Goal: Contribute content: Contribute content

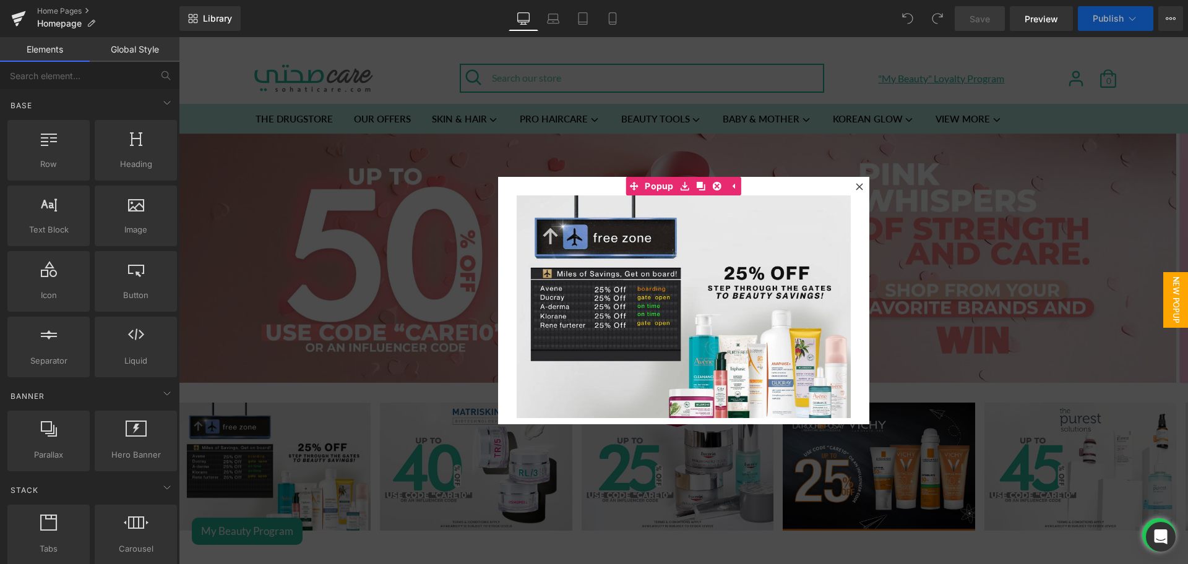
click at [856, 186] on icon at bounding box center [859, 186] width 7 height 7
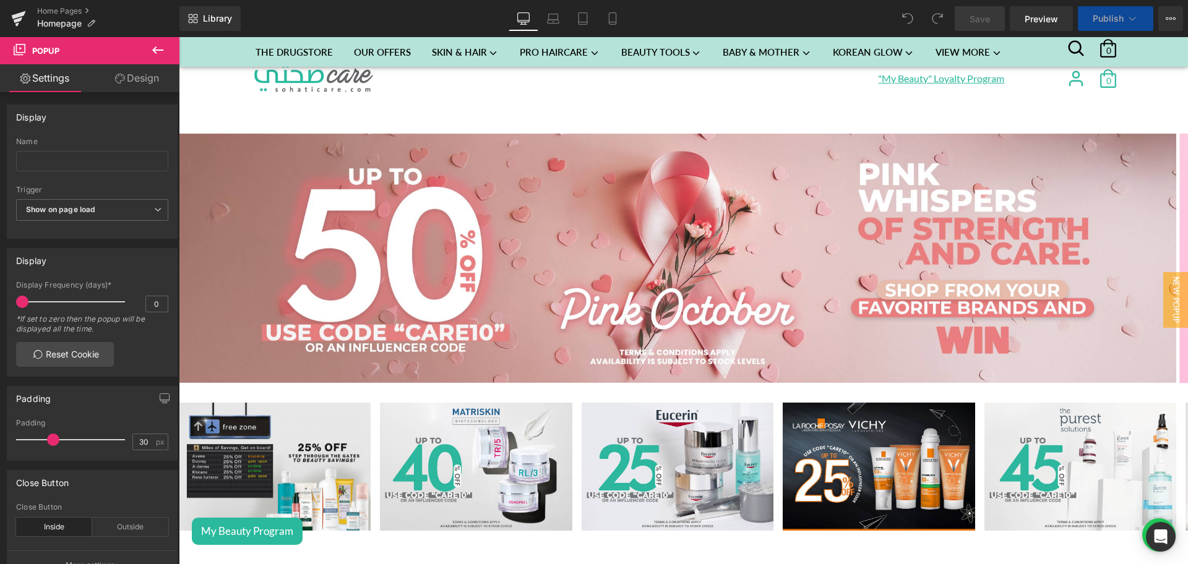
scroll to position [1590, 0]
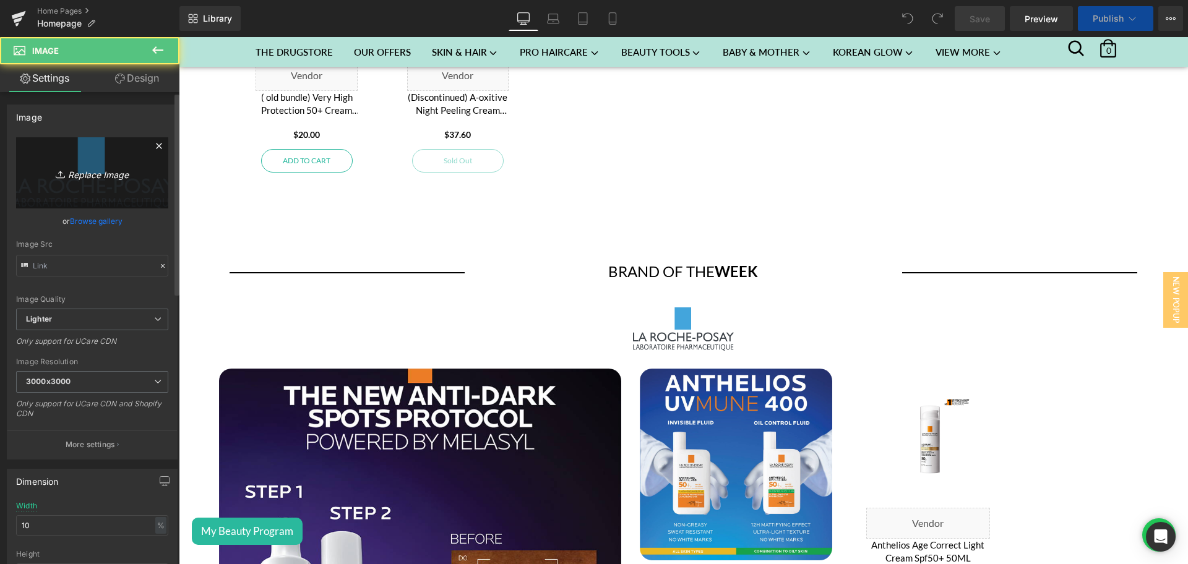
scroll to position [0, 0]
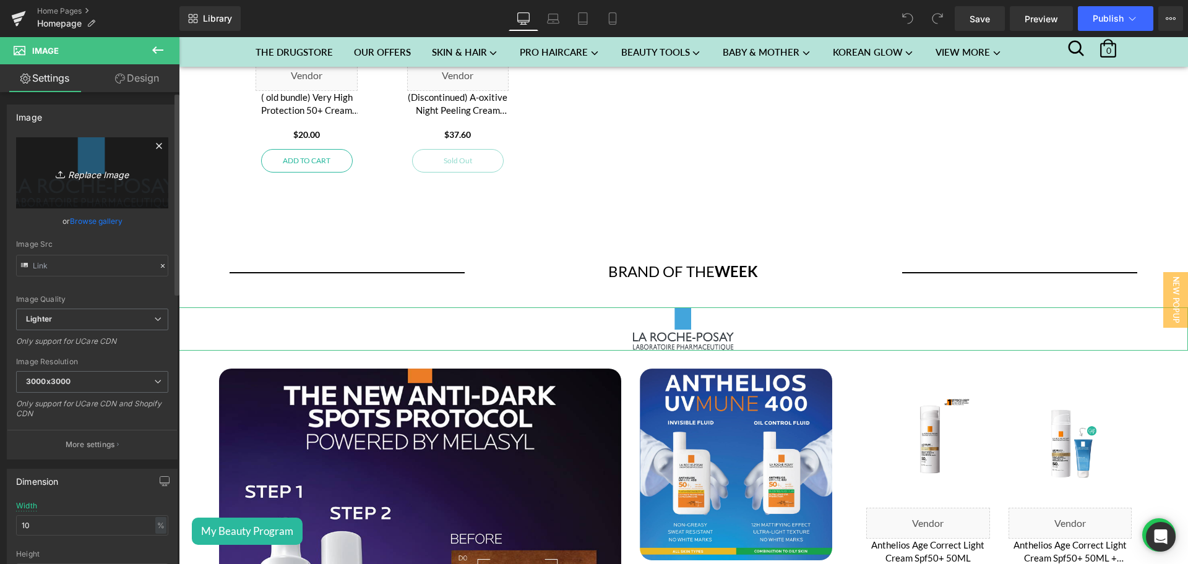
click at [108, 191] on link "Replace Image" at bounding box center [92, 172] width 152 height 71
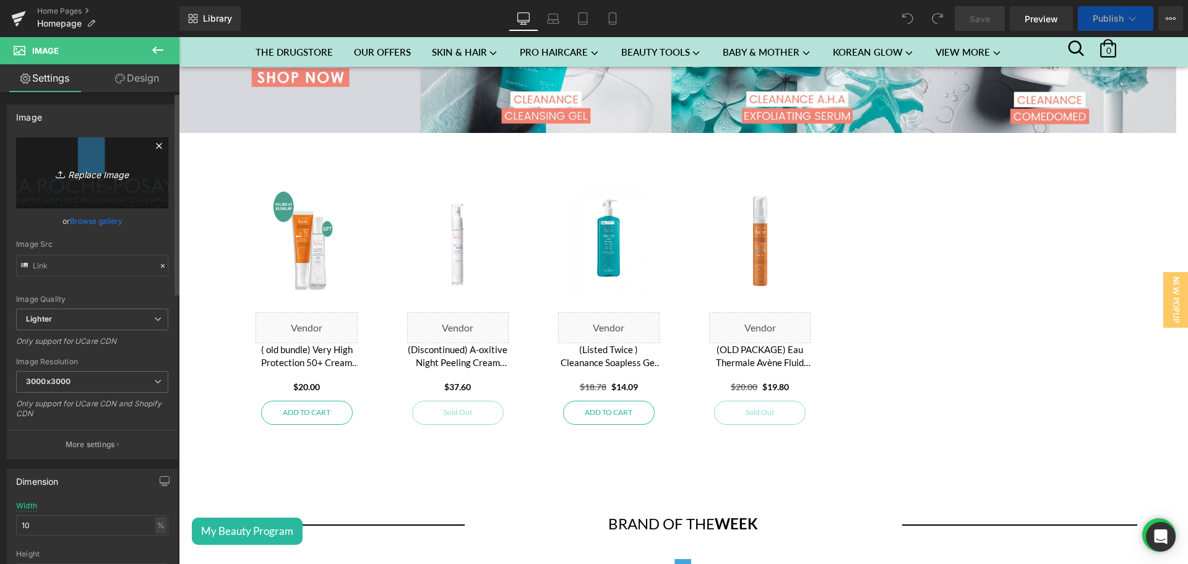
type input "C:\fakepath\LRP Logo-01.png"
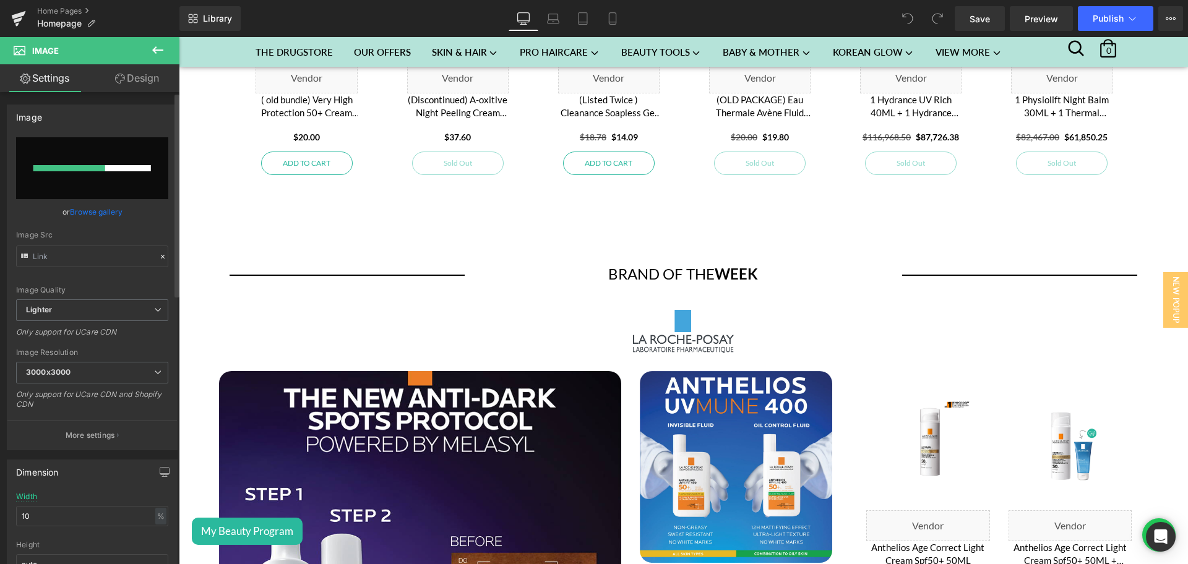
scroll to position [2112, 0]
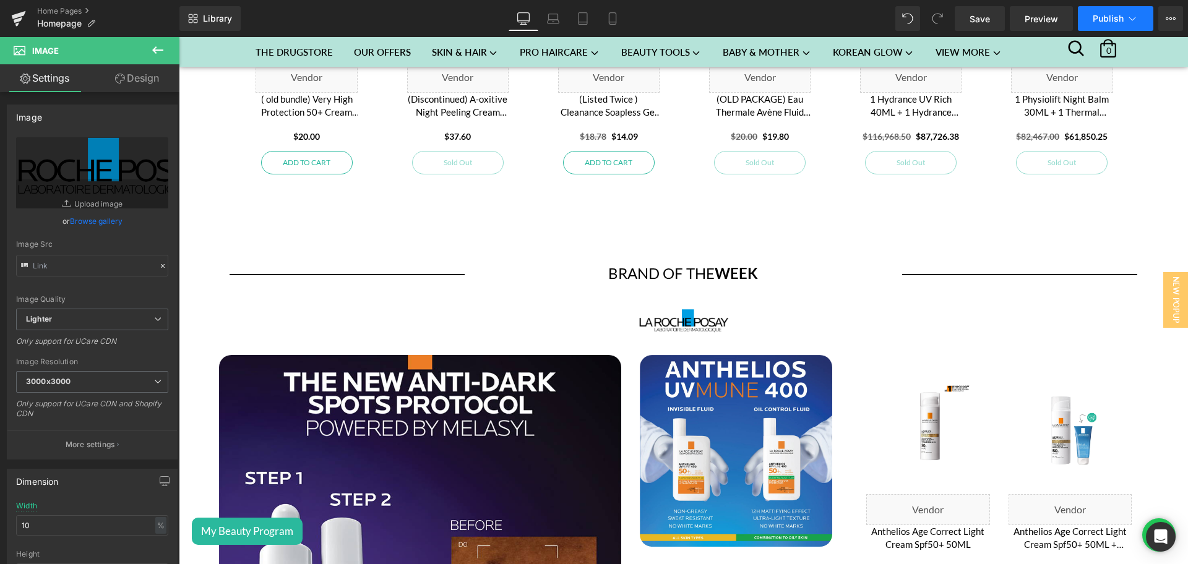
click at [1095, 17] on span "Publish" at bounding box center [1108, 19] width 31 height 10
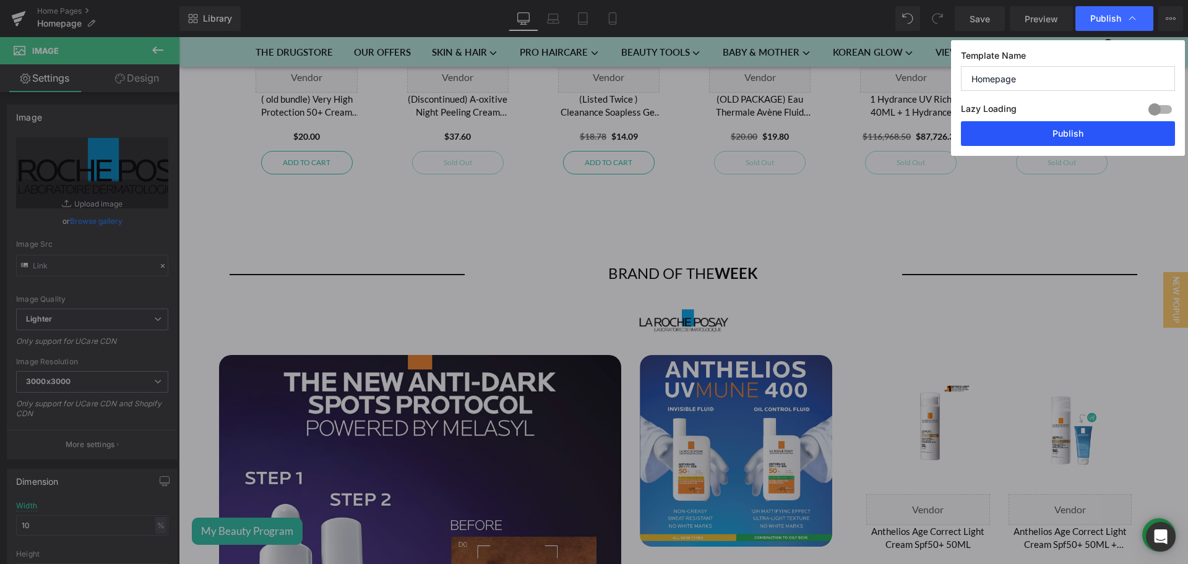
click at [1068, 132] on button "Publish" at bounding box center [1068, 133] width 214 height 25
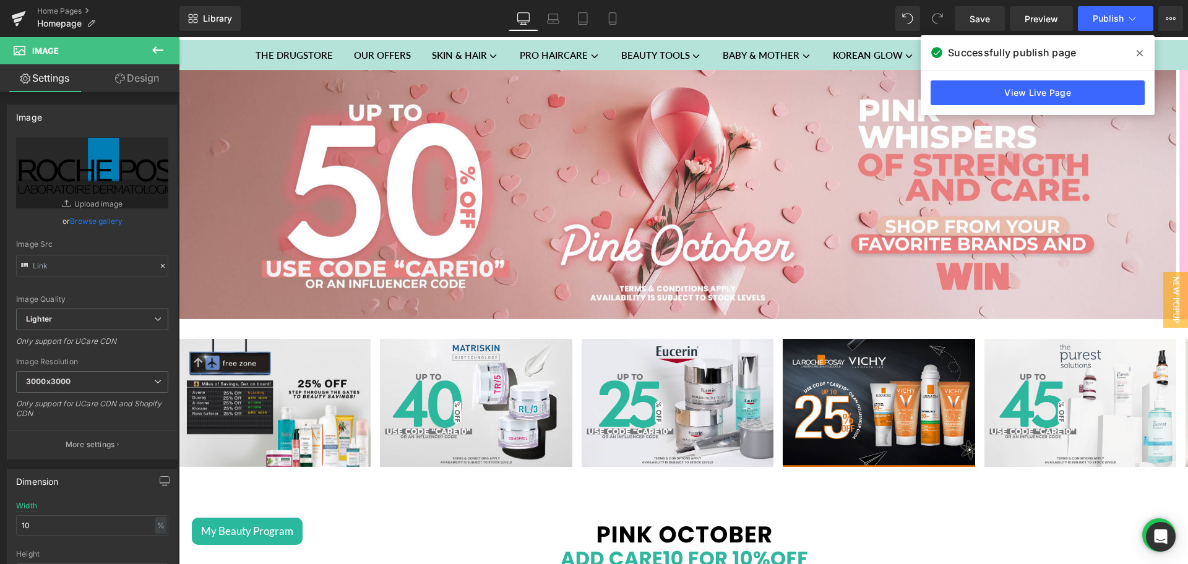
scroll to position [64, 0]
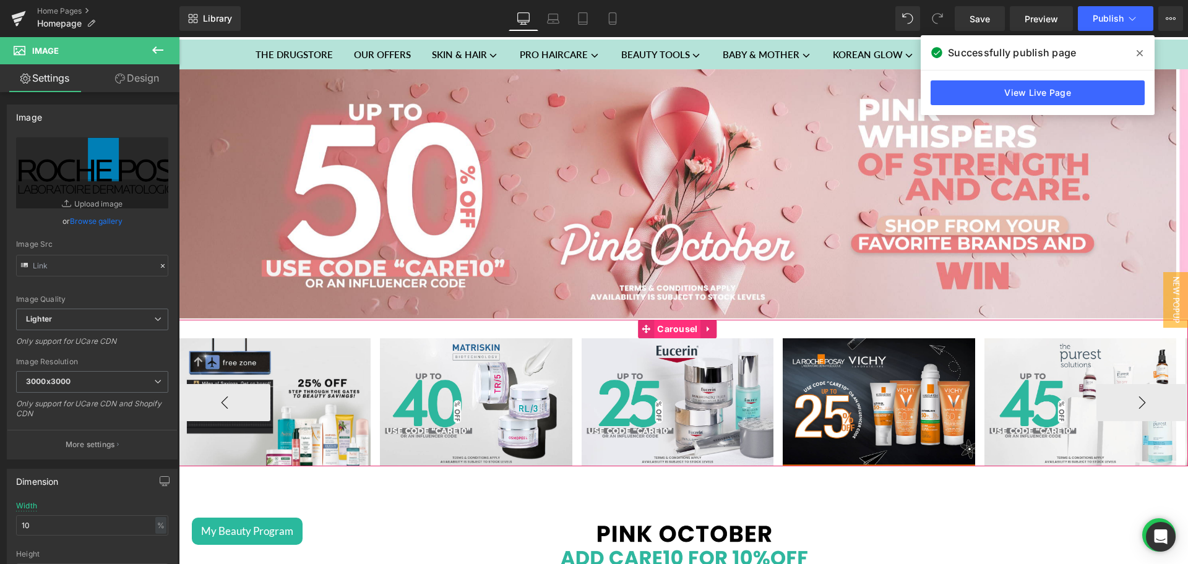
click at [676, 331] on span "Carousel" at bounding box center [677, 329] width 46 height 19
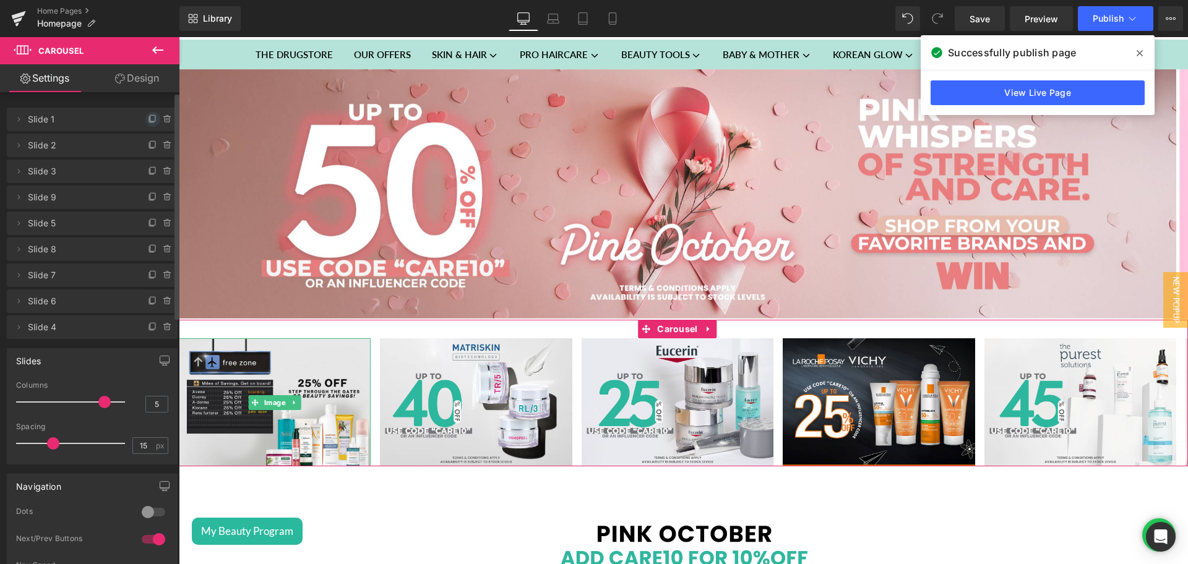
click at [148, 123] on icon at bounding box center [153, 119] width 10 height 10
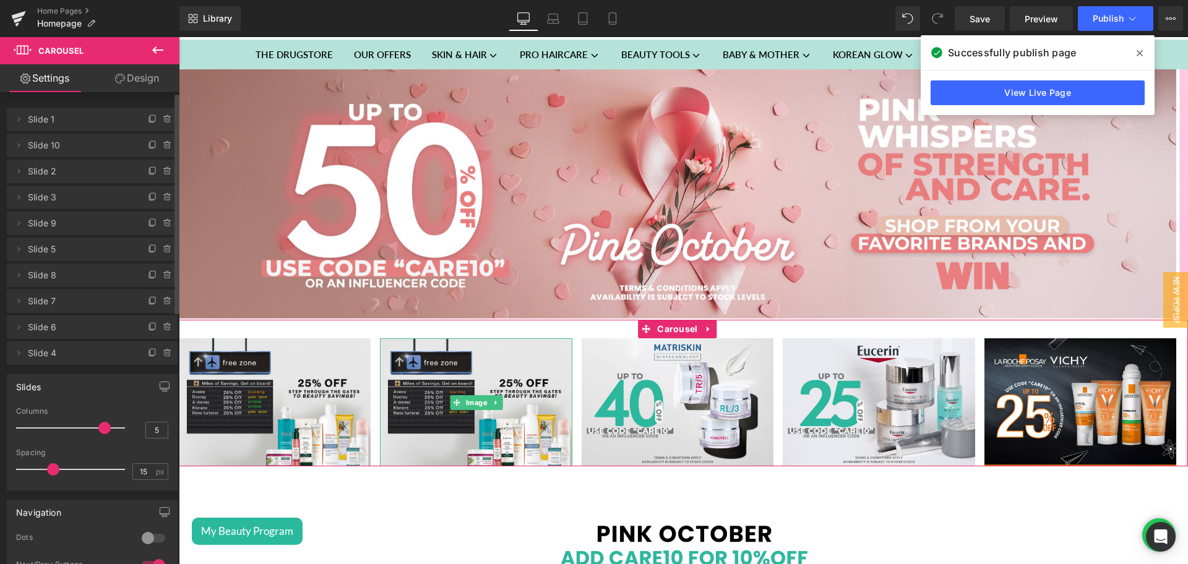
click at [50, 148] on span "Slide 10" at bounding box center [80, 146] width 104 height 24
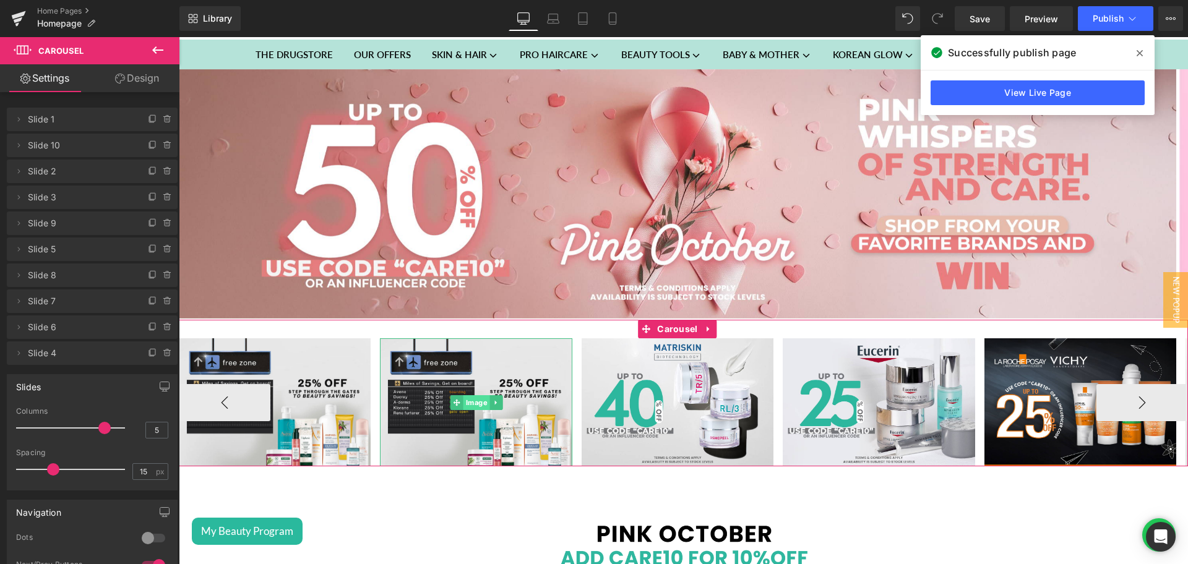
click at [466, 401] on span "Image" at bounding box center [476, 402] width 27 height 15
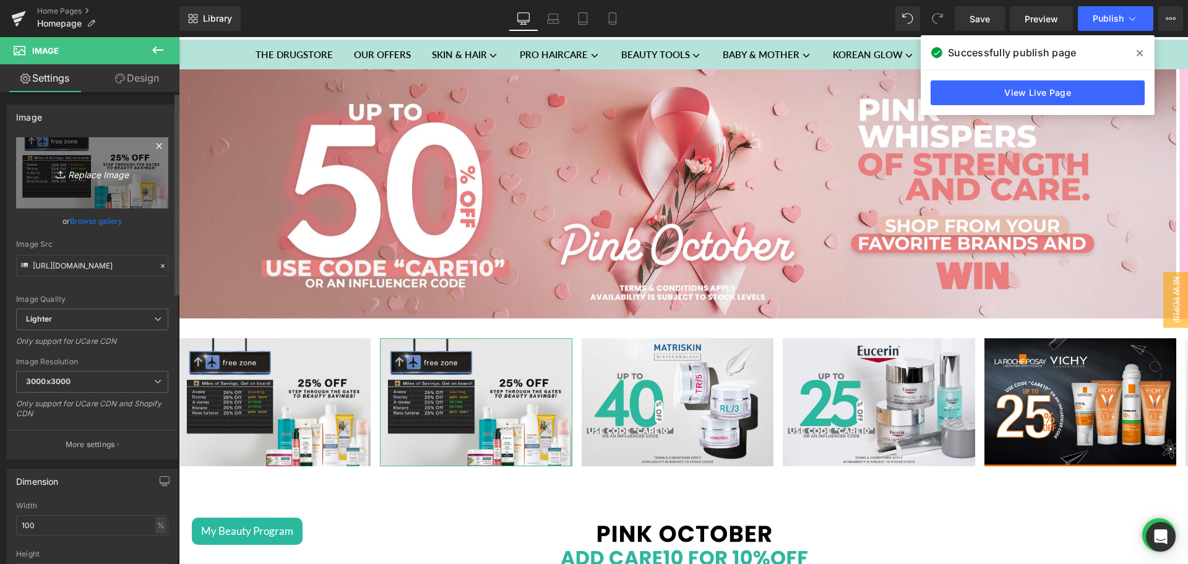
click at [76, 162] on link "Replace Image" at bounding box center [92, 172] width 152 height 71
type input "C:\fakepath\Loreal Melasyl Offer Mini Banner.jpg"
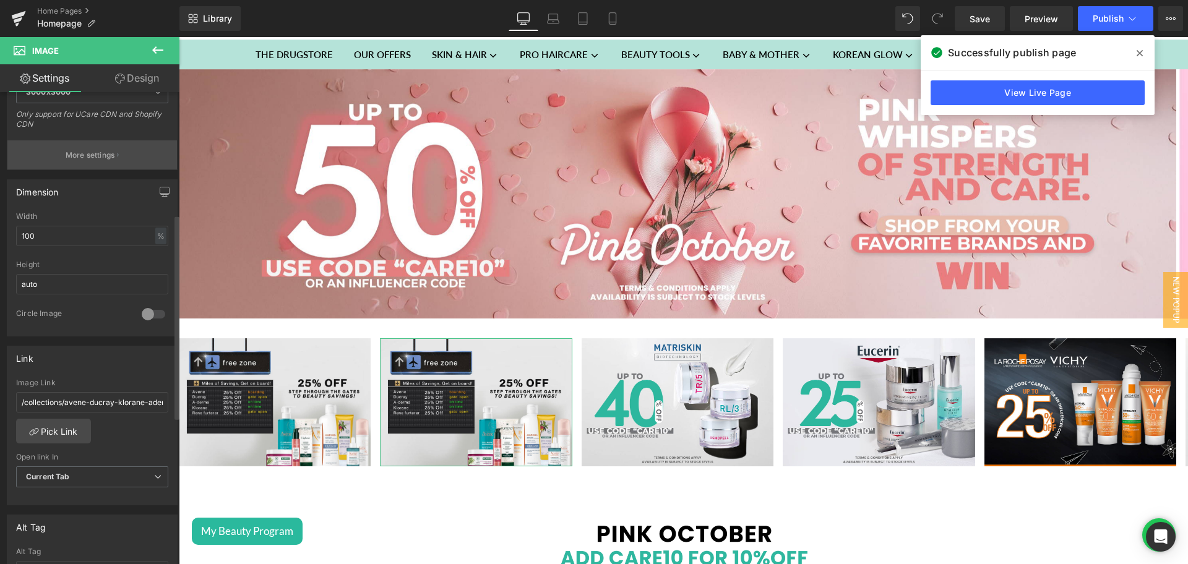
scroll to position [281, 0]
click at [63, 421] on link "Pick Link" at bounding box center [53, 430] width 75 height 25
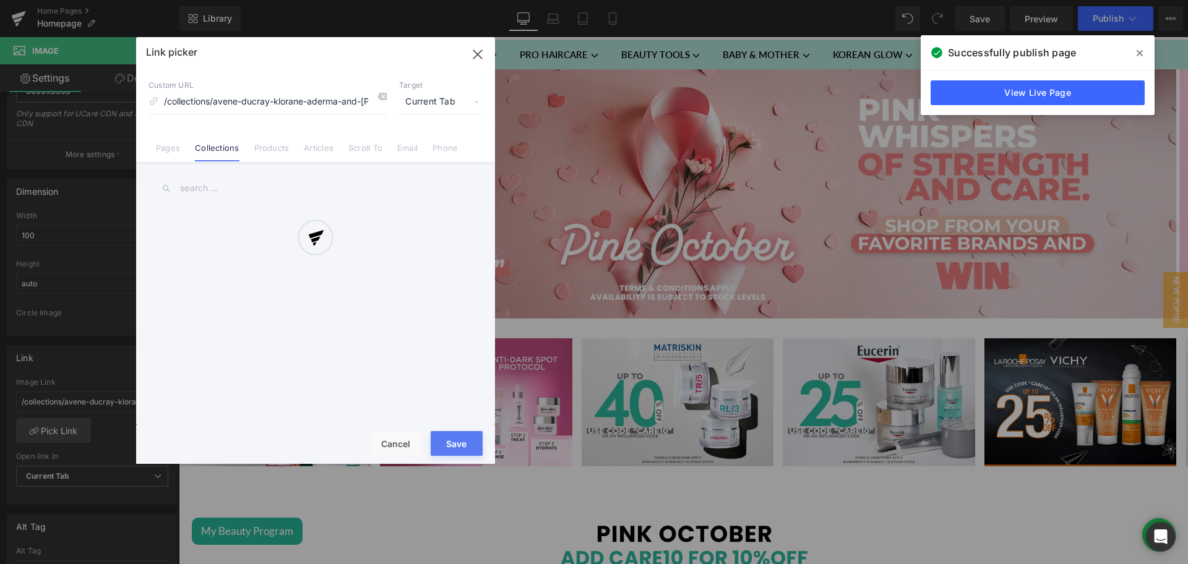
click at [199, 186] on div at bounding box center [315, 250] width 359 height 427
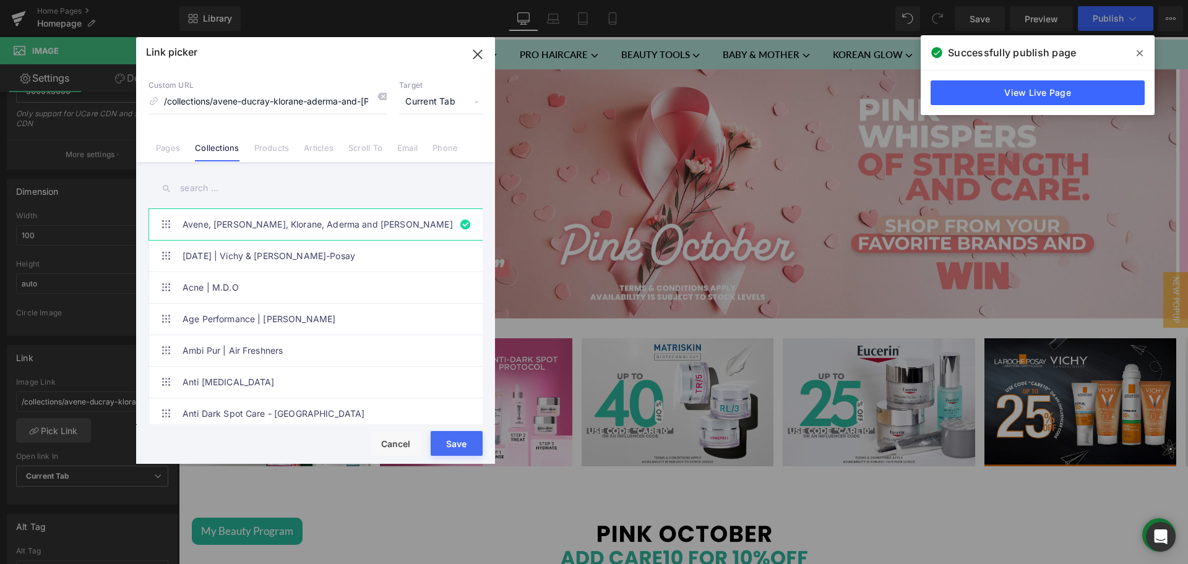
click at [205, 186] on input "text" at bounding box center [316, 189] width 334 height 28
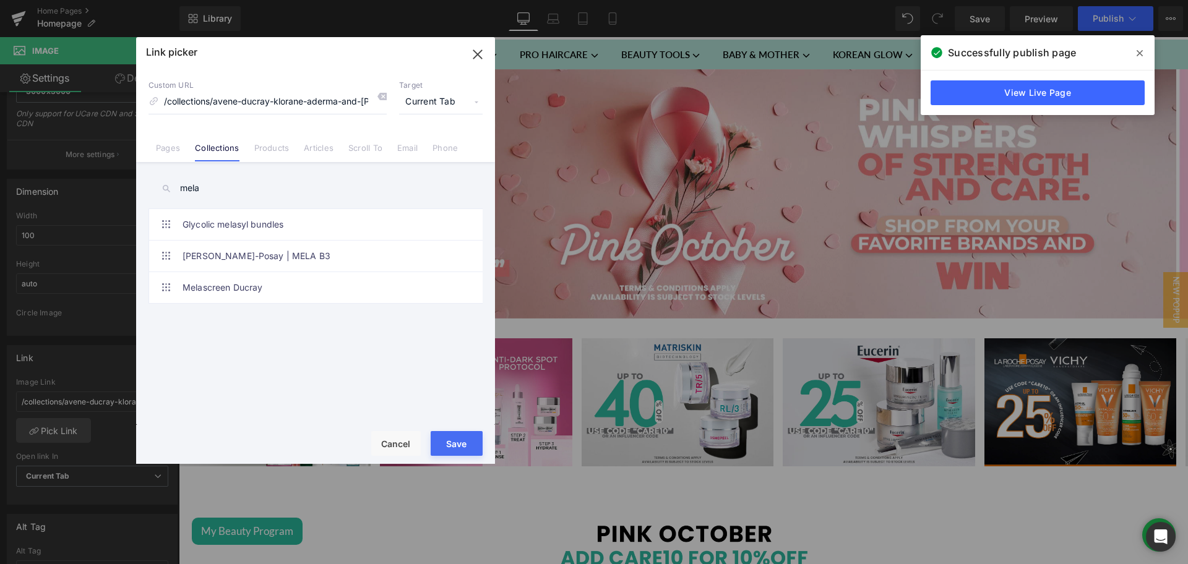
click at [198, 185] on input "mela" at bounding box center [316, 189] width 334 height 28
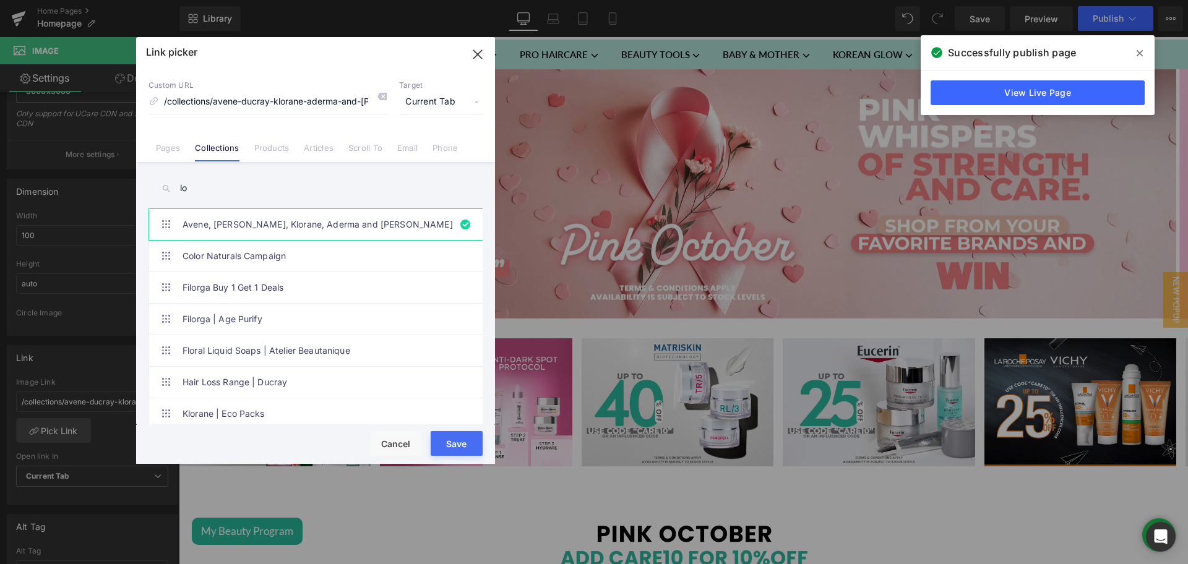
click at [217, 186] on input "lo" at bounding box center [316, 189] width 334 height 28
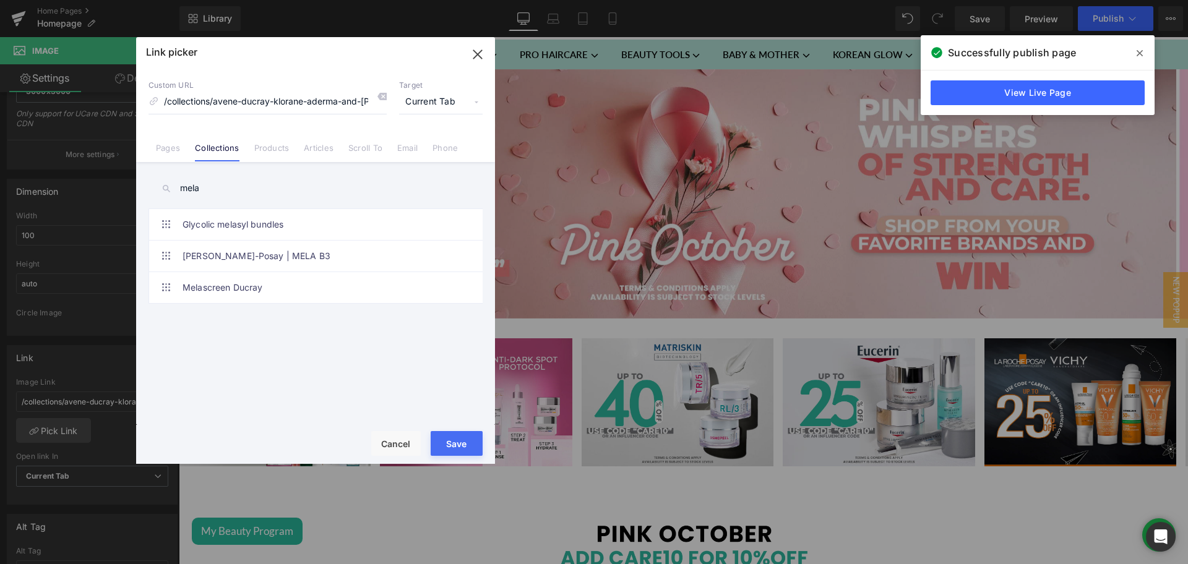
click at [217, 186] on input "mela" at bounding box center [316, 189] width 334 height 28
click at [178, 147] on link "Pages" at bounding box center [168, 152] width 24 height 19
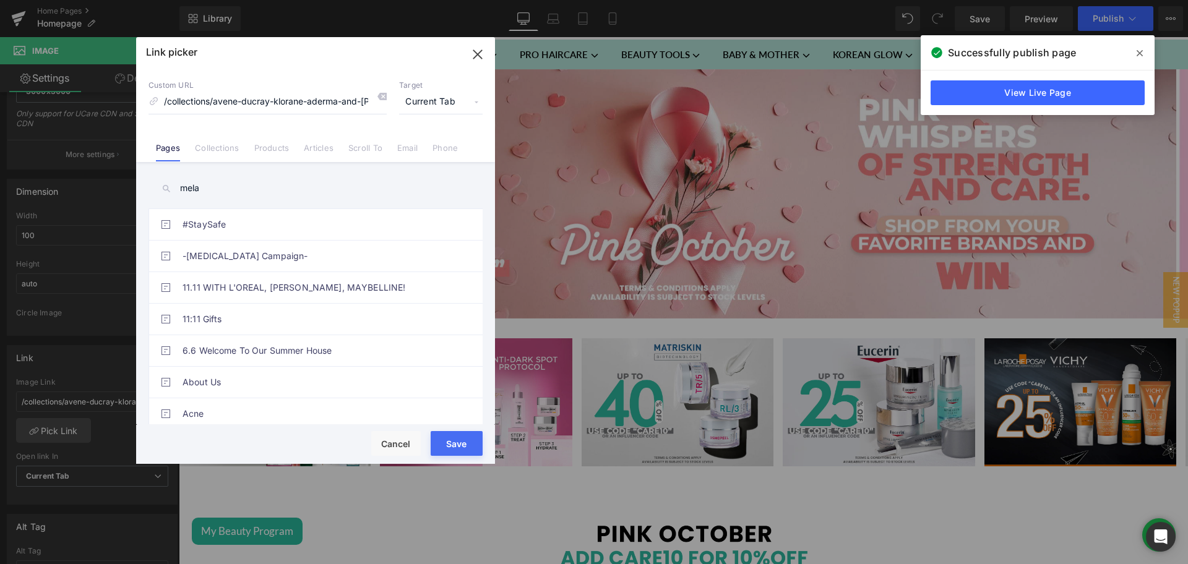
click at [237, 192] on input "mela" at bounding box center [316, 189] width 334 height 28
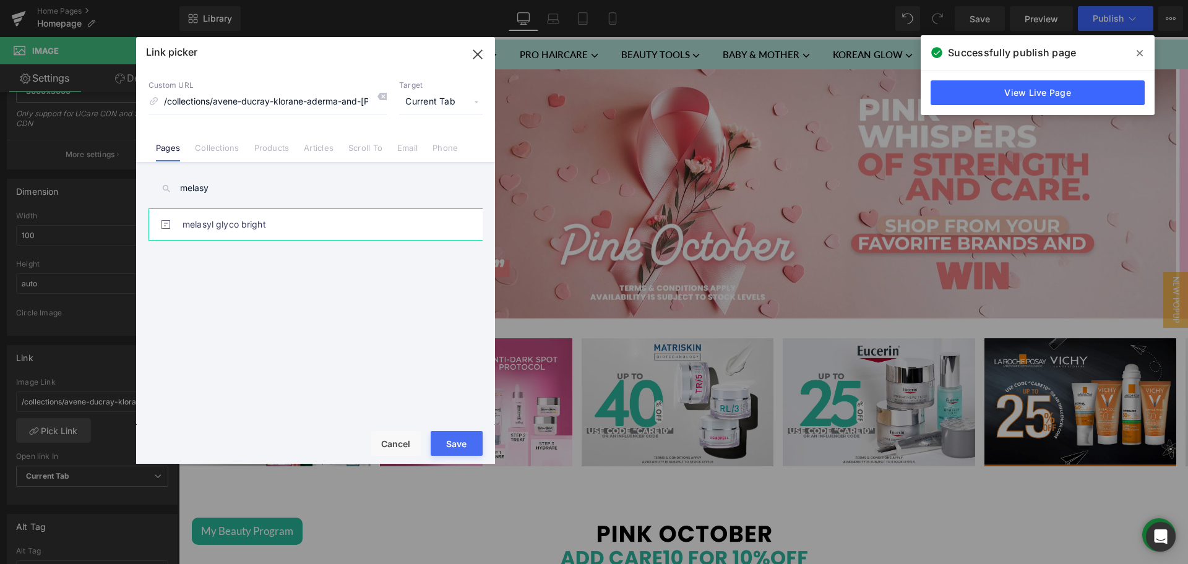
type input "melasy"
click at [287, 223] on link "melasyl glyco bright" at bounding box center [319, 224] width 272 height 31
click at [465, 447] on button "Save" at bounding box center [457, 443] width 52 height 25
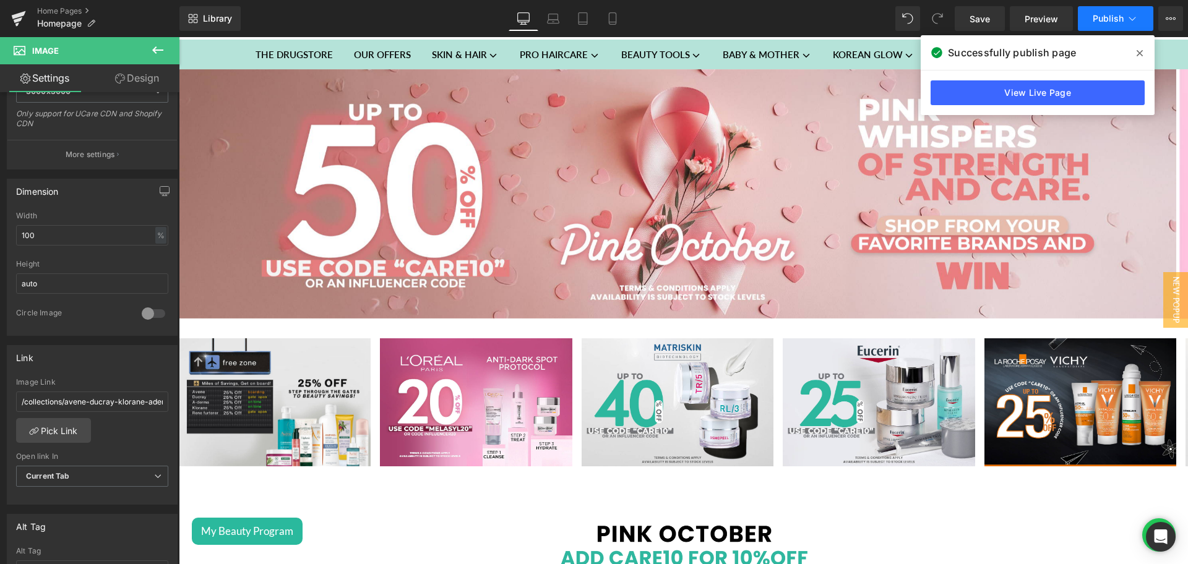
click at [1091, 21] on button "Publish" at bounding box center [1115, 18] width 75 height 25
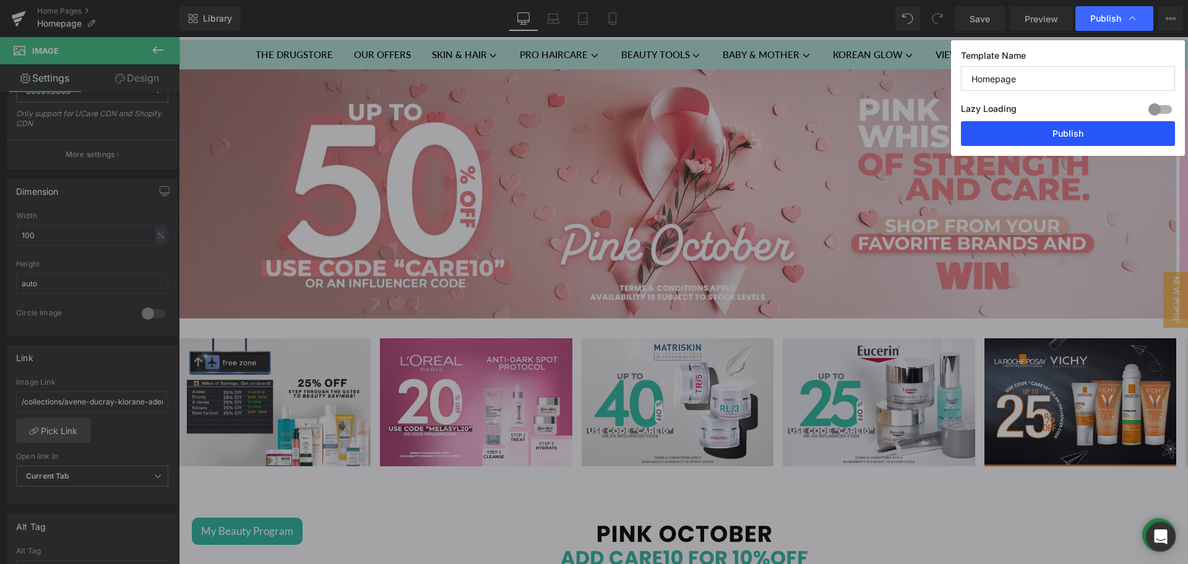
click at [1038, 123] on button "Publish" at bounding box center [1068, 133] width 214 height 25
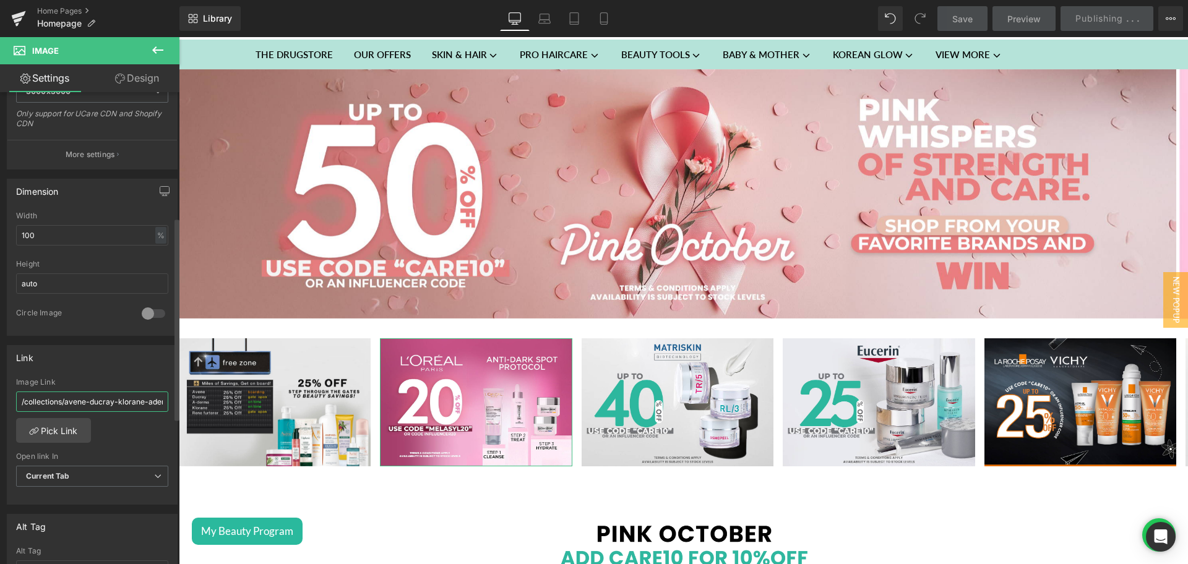
click at [84, 402] on input "/collections/avene-ducray-klorane-aderma-and-[PERSON_NAME]-furtener" at bounding box center [92, 402] width 152 height 20
type input "/pages/melasyl-glyco-bright"
click at [84, 402] on input "/pages/melasyl-glyco-bright" at bounding box center [92, 402] width 152 height 20
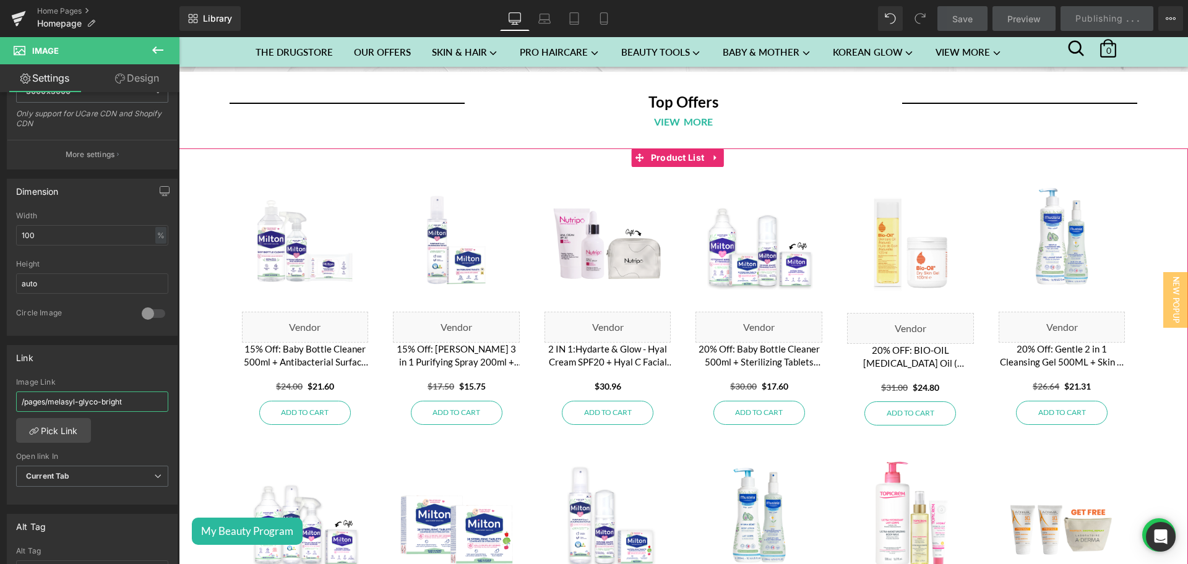
scroll to position [987, 0]
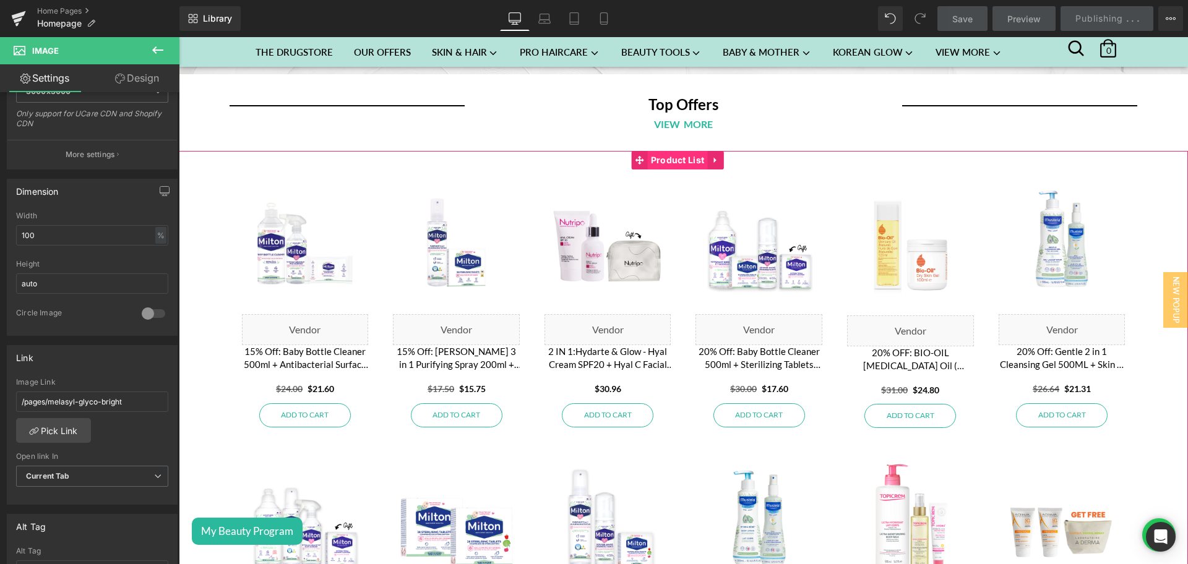
click at [665, 157] on span "Product List" at bounding box center [678, 160] width 60 height 19
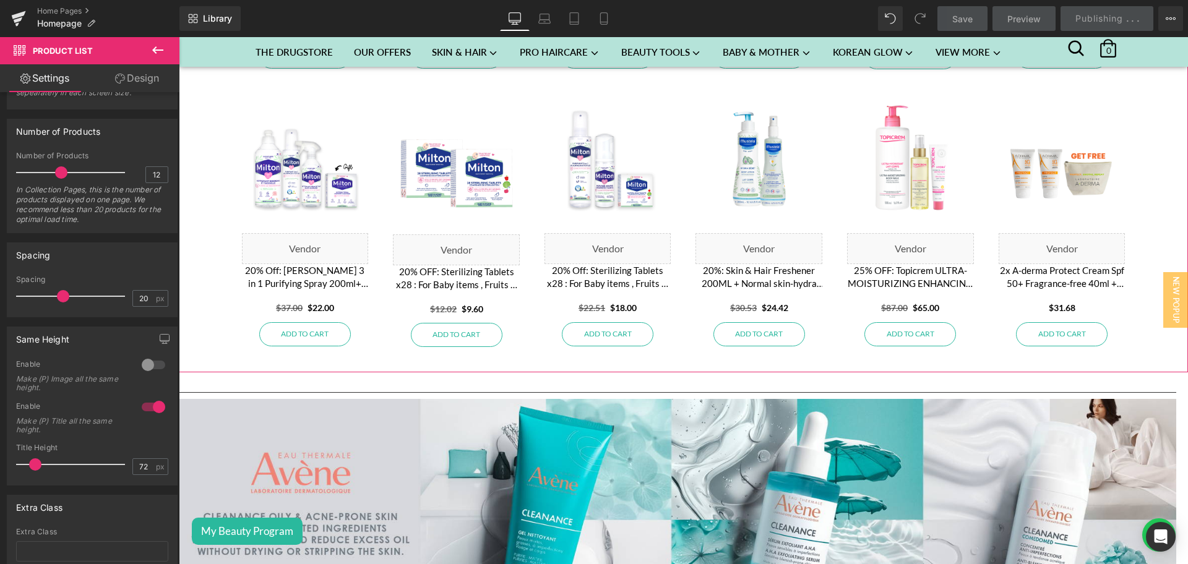
scroll to position [1634, 0]
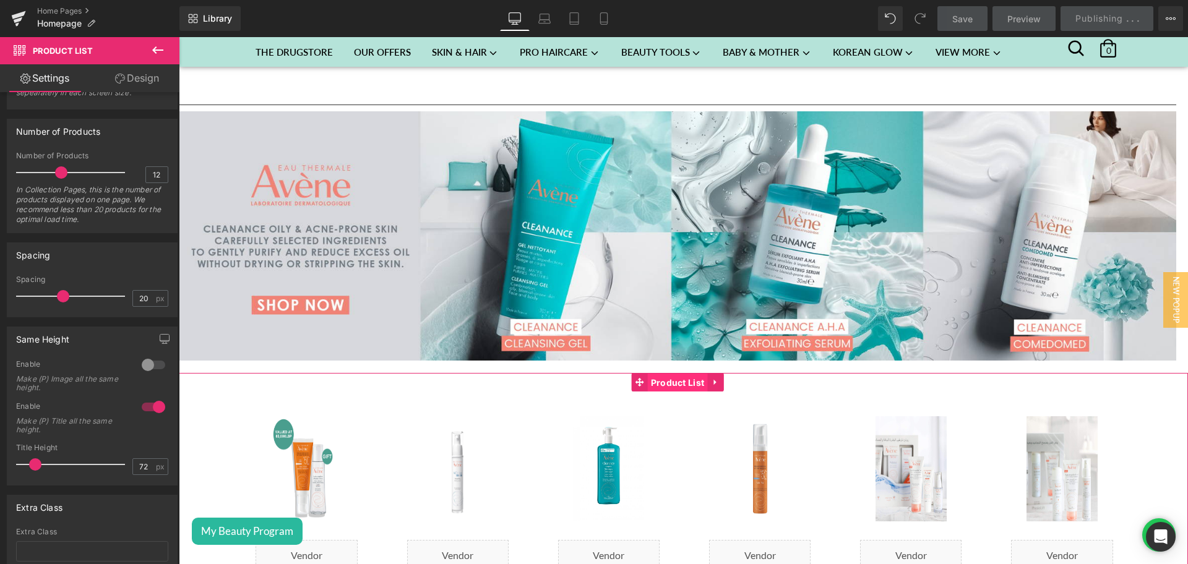
click at [659, 379] on span "Product List" at bounding box center [678, 383] width 60 height 19
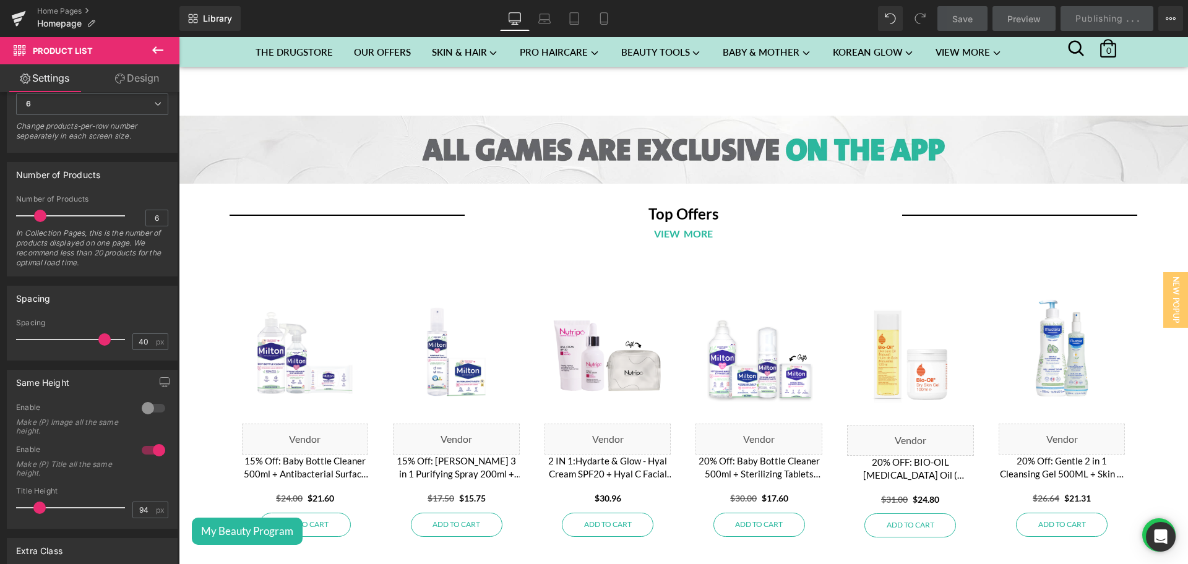
scroll to position [875, 0]
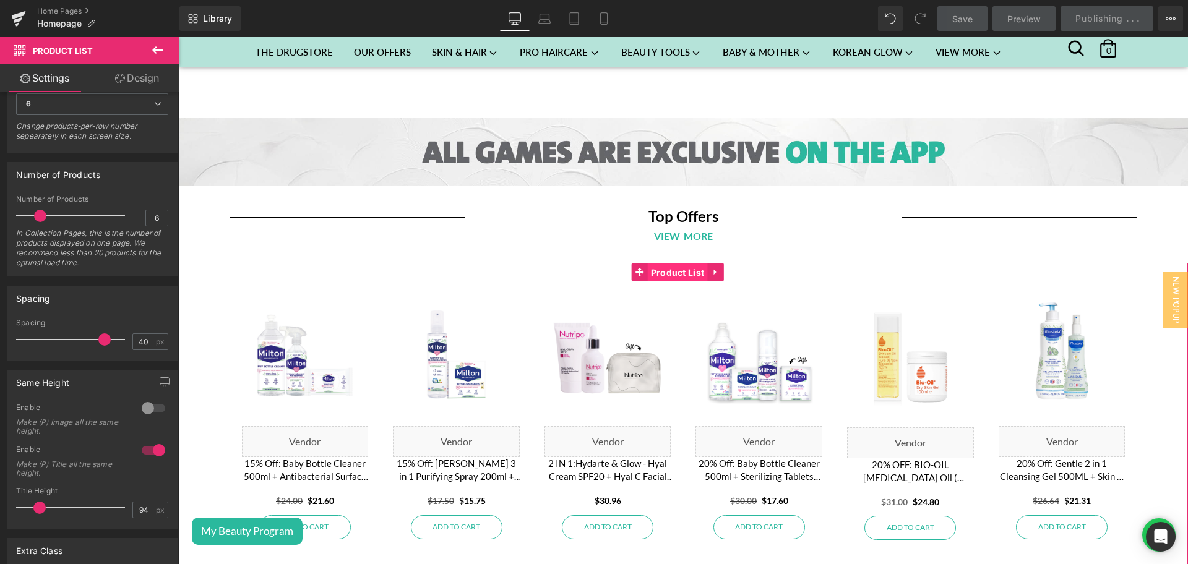
click at [660, 264] on span "Product List" at bounding box center [678, 273] width 60 height 19
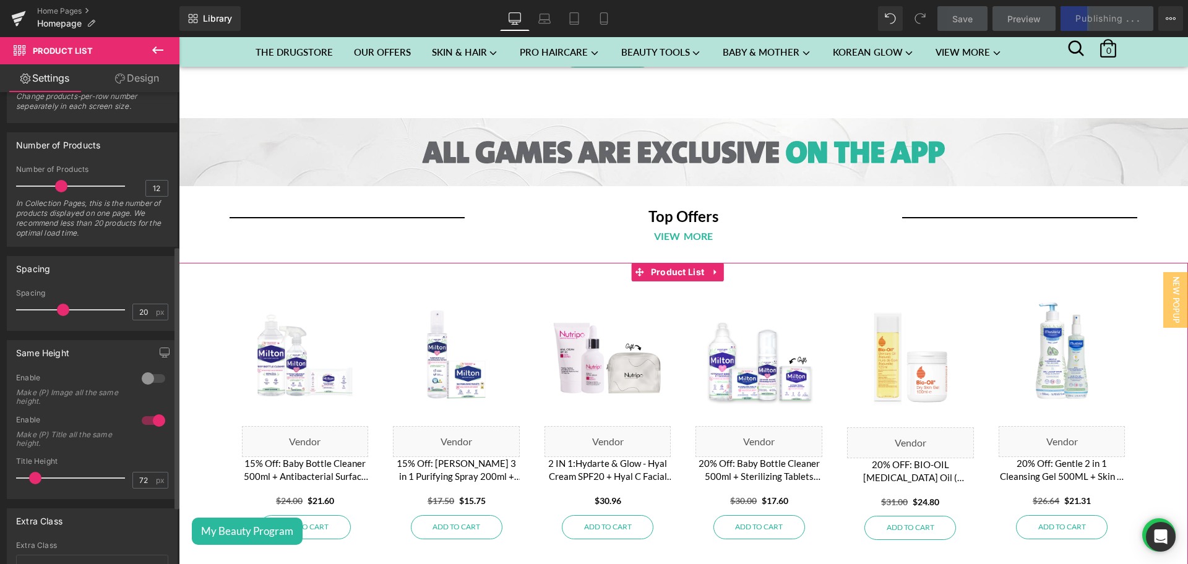
scroll to position [304, 0]
